Goal: Complete application form

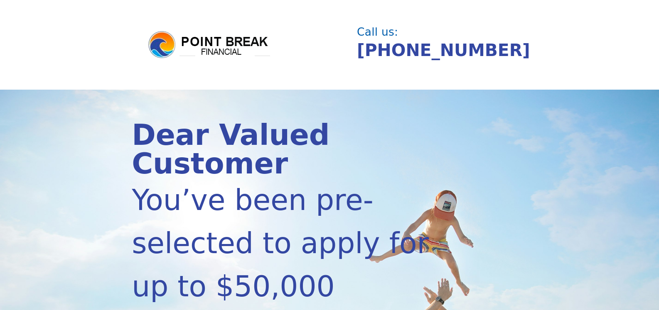
scroll to position [207, 0]
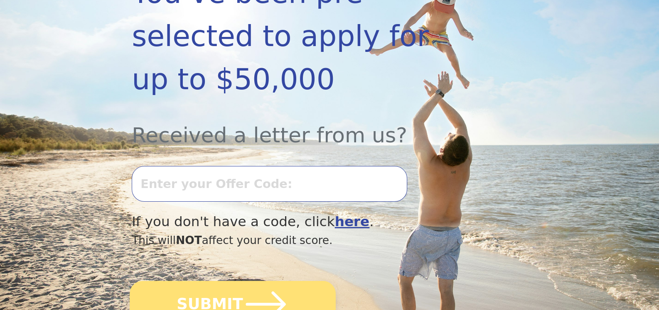
click at [243, 282] on icon "submit" at bounding box center [266, 305] width 46 height 46
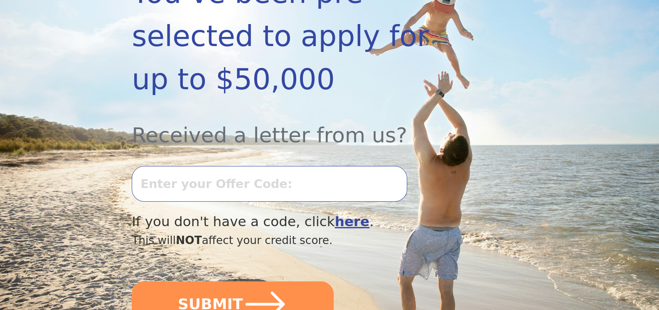
click at [335, 214] on b "here" at bounding box center [352, 222] width 35 height 16
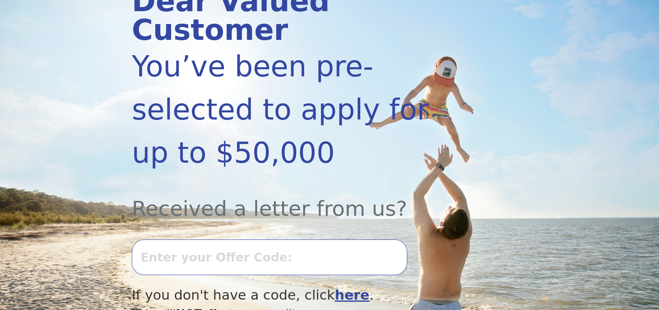
scroll to position [125, 0]
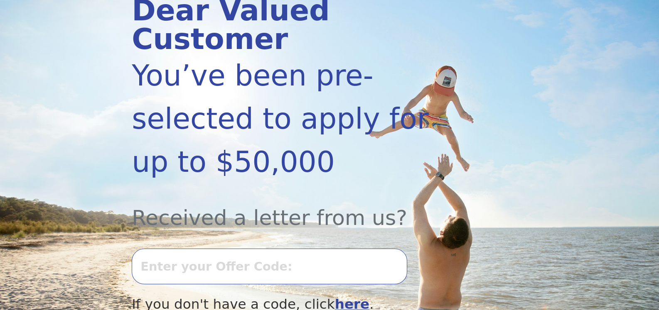
click at [335, 296] on b "here" at bounding box center [352, 304] width 35 height 16
